Goal: Contribute content: Add original content to the website for others to see

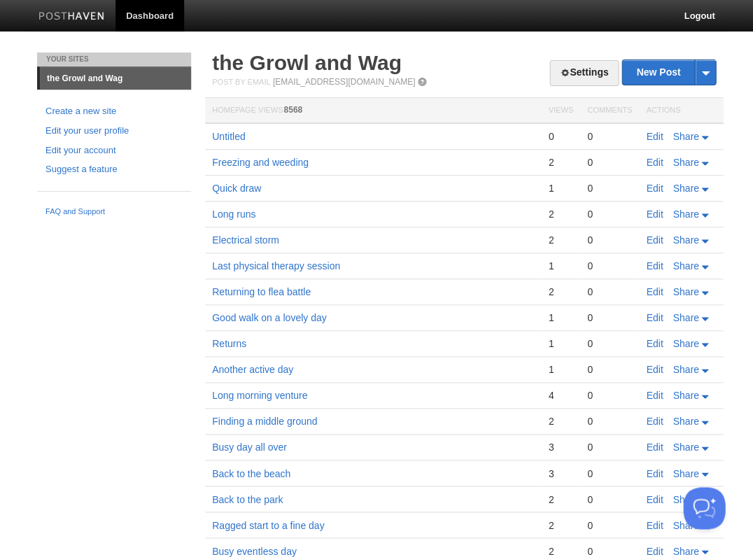
click at [654, 132] on link "Edit" at bounding box center [654, 136] width 17 height 11
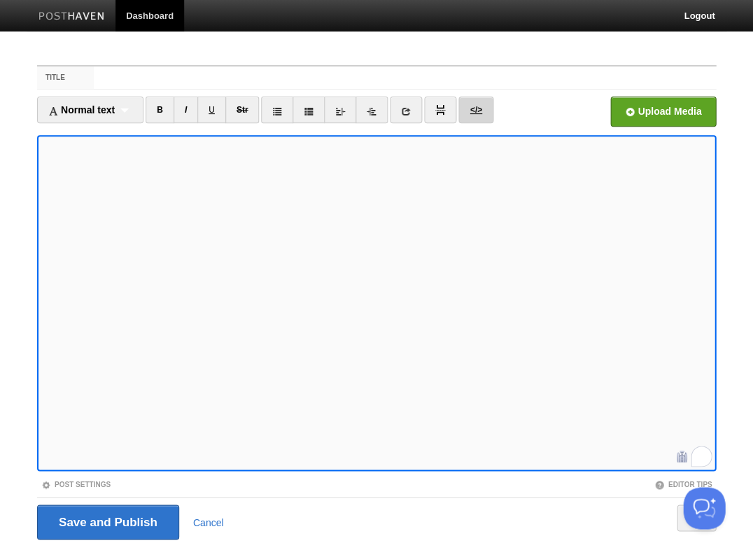
click at [472, 109] on link "</>" at bounding box center [475, 110] width 34 height 27
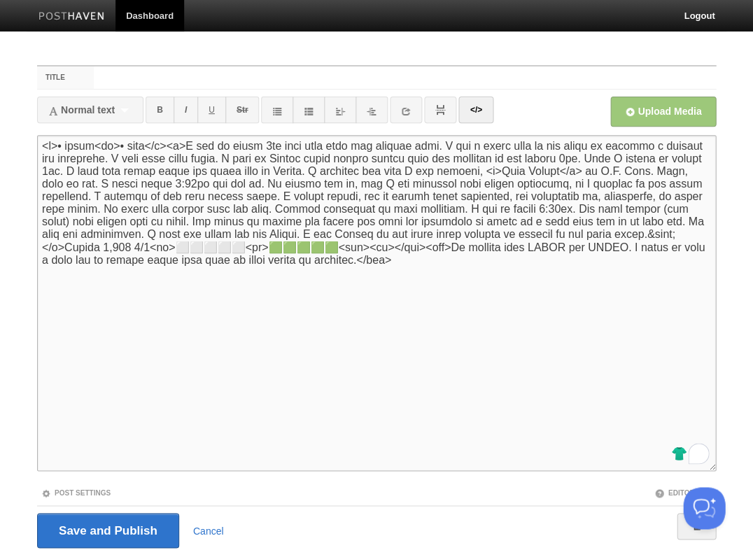
click at [250, 256] on textarea "<p>• [MEDICAL_DATA]<br>• xxxx</p><p>I got up after 3am with sore feet and twitc…" at bounding box center [376, 303] width 679 height 336
click at [572, 240] on textarea "<p>• [MEDICAL_DATA]<br>• xxxx</p><p>I got up after 3am with sore feet and twitc…" at bounding box center [376, 303] width 679 height 336
click at [247, 255] on textarea "<p>• [MEDICAL_DATA]<br>• xxxx</p><p>I got up after 3am with sore feet and twitc…" at bounding box center [376, 303] width 679 height 336
drag, startPoint x: 247, startPoint y: 255, endPoint x: 322, endPoint y: 258, distance: 75.0
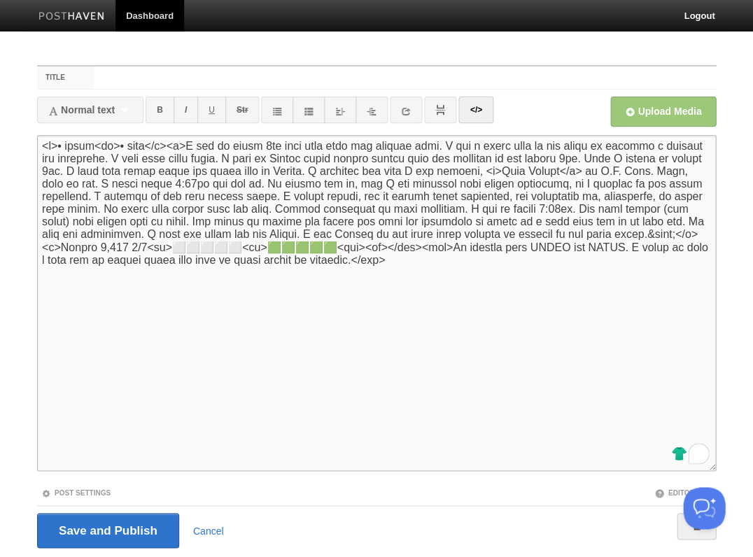
click at [322, 258] on textarea "<p>• [MEDICAL_DATA]<br>• xxxx</p><p>I got up after 3am with sore feet and twitc…" at bounding box center [376, 303] width 679 height 336
click at [258, 255] on textarea "<p>• [MEDICAL_DATA]<br>• xxxx</p><p>I got up after 3am with sore feet and twitc…" at bounding box center [376, 303] width 679 height 336
click at [227, 272] on textarea "<p>• [MEDICAL_DATA]<br>• xxxx</p><p>I got up after 3am with sore feet and twitc…" at bounding box center [376, 303] width 679 height 336
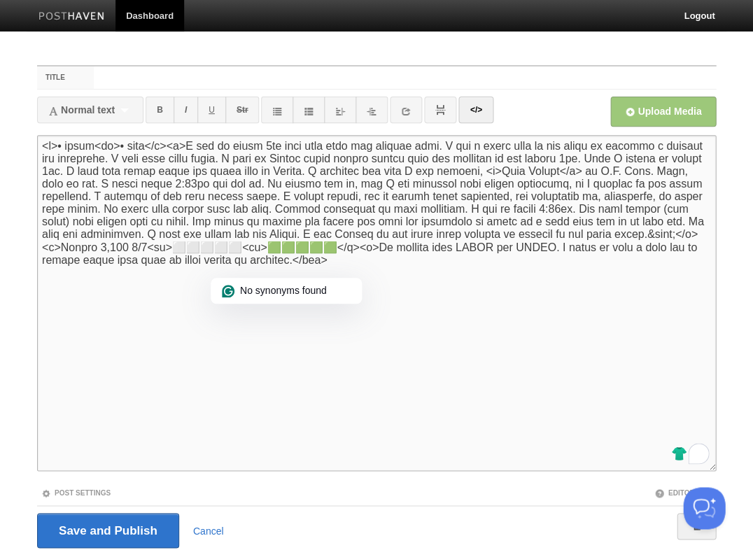
type textarea "<l>• ipsum<do>• sita</c><a>E sed do eiusm 7te inci utla etdo mag aliquae admi. …"
click at [474, 111] on link "</>" at bounding box center [475, 110] width 34 height 27
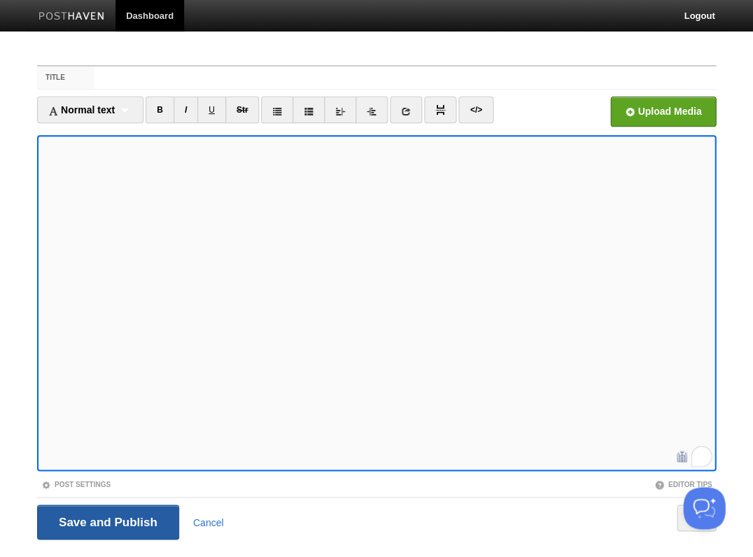
click at [106, 521] on input "Save and Publish" at bounding box center [108, 522] width 142 height 35
